Goal: Obtain resource: Download file/media

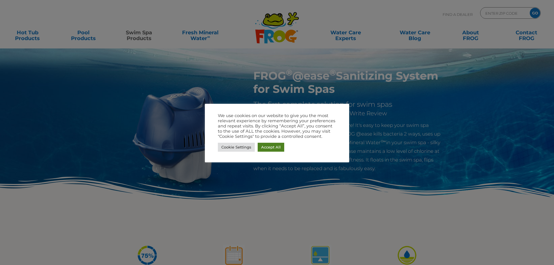
click at [270, 145] on link "Accept All" at bounding box center [271, 147] width 27 height 9
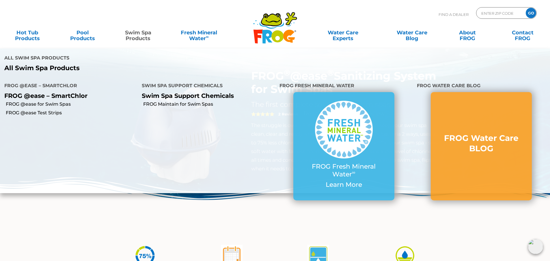
click at [135, 36] on link "Swim Spa Products" at bounding box center [138, 33] width 43 height 12
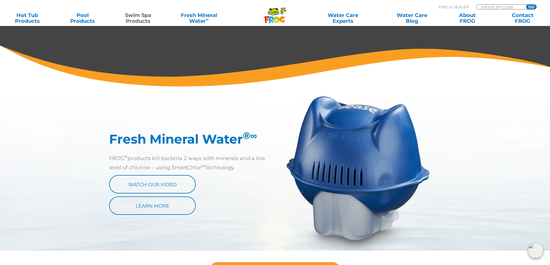
scroll to position [255, 0]
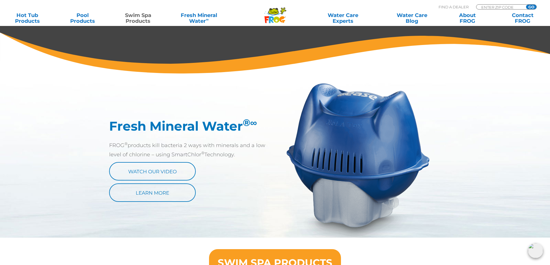
drag, startPoint x: 553, startPoint y: 58, endPoint x: 554, endPoint y: 121, distance: 62.4
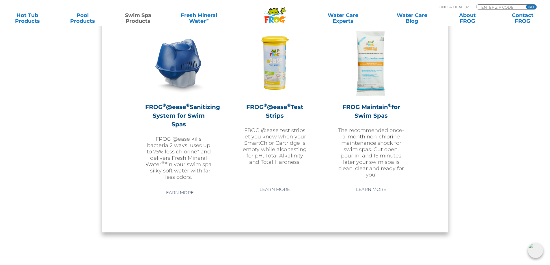
scroll to position [456, 0]
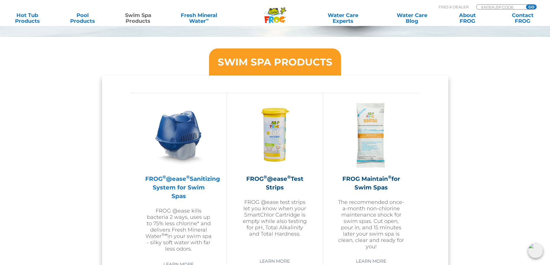
click at [184, 134] on img at bounding box center [178, 135] width 67 height 67
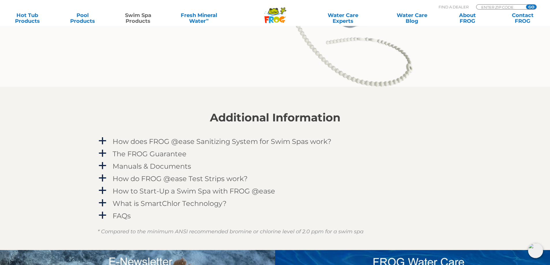
scroll to position [717, 0]
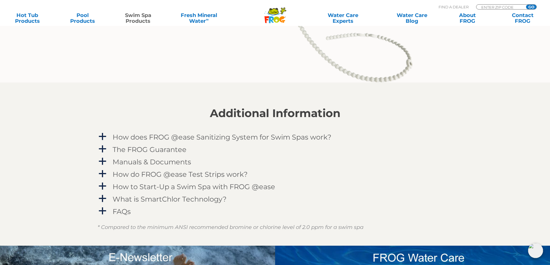
drag, startPoint x: 554, startPoint y: 39, endPoint x: 554, endPoint y: 178, distance: 139.1
click at [106, 137] on span "a" at bounding box center [102, 136] width 9 height 9
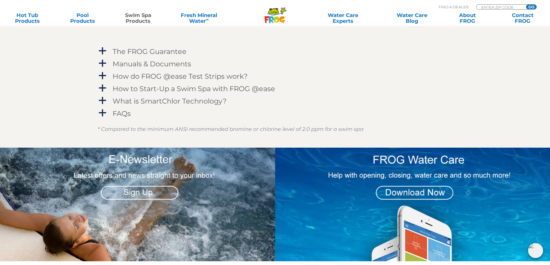
scroll to position [972, 0]
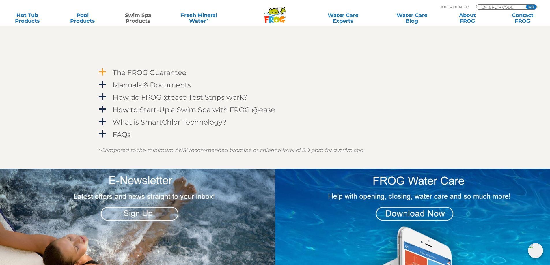
click at [103, 70] on span "a" at bounding box center [102, 72] width 9 height 9
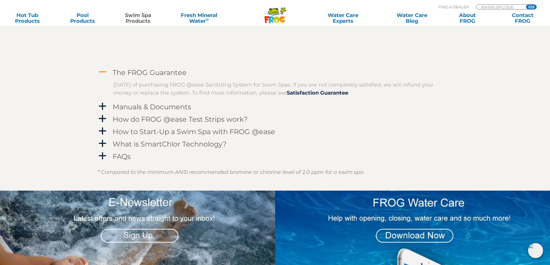
scroll to position [981, 0]
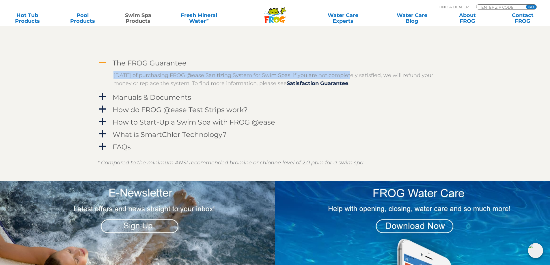
drag, startPoint x: 113, startPoint y: 74, endPoint x: 343, endPoint y: 72, distance: 230.1
click at [343, 72] on div "Within 60 days of purchasing FROG @ease Sanitizing System for Swim Spas, if you…" at bounding box center [275, 79] width 355 height 22
click at [347, 110] on div "How do FROG @ease Test Strips work?" at bounding box center [262, 109] width 302 height 11
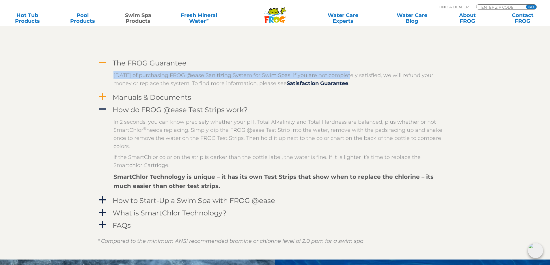
click at [142, 98] on h4 "Manuals & Documents" at bounding box center [152, 98] width 79 height 8
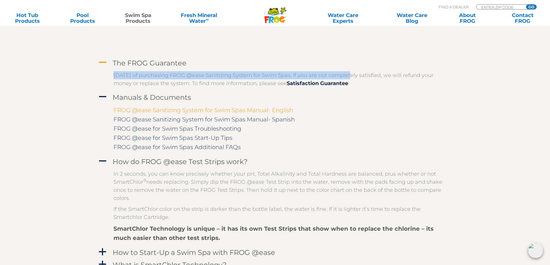
click at [146, 109] on link "FROG @ease Sanitizing System for Swim Spas Manual- English" at bounding box center [203, 110] width 180 height 7
